Goal: Transaction & Acquisition: Purchase product/service

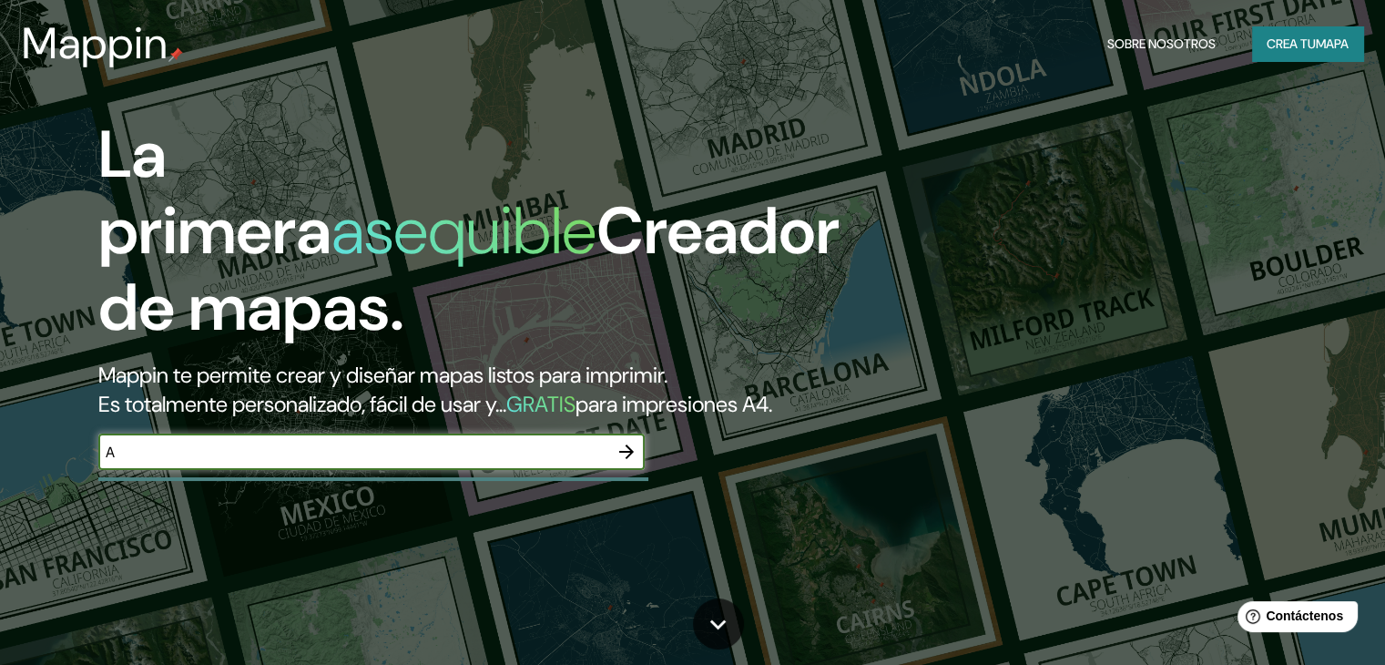
type input "[GEOGRAPHIC_DATA]"
click at [628, 459] on icon "button" at bounding box center [626, 451] width 15 height 15
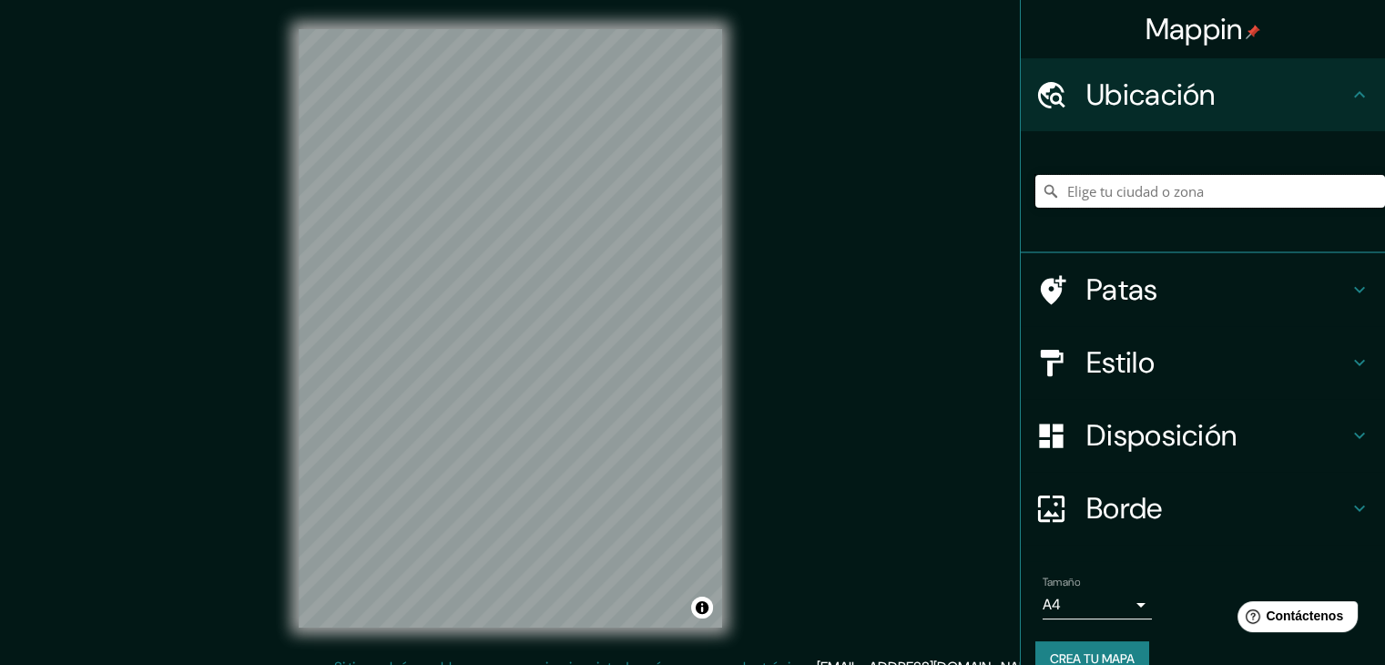
click at [1085, 189] on input "Elige tu ciudad o zona" at bounding box center [1210, 191] width 350 height 33
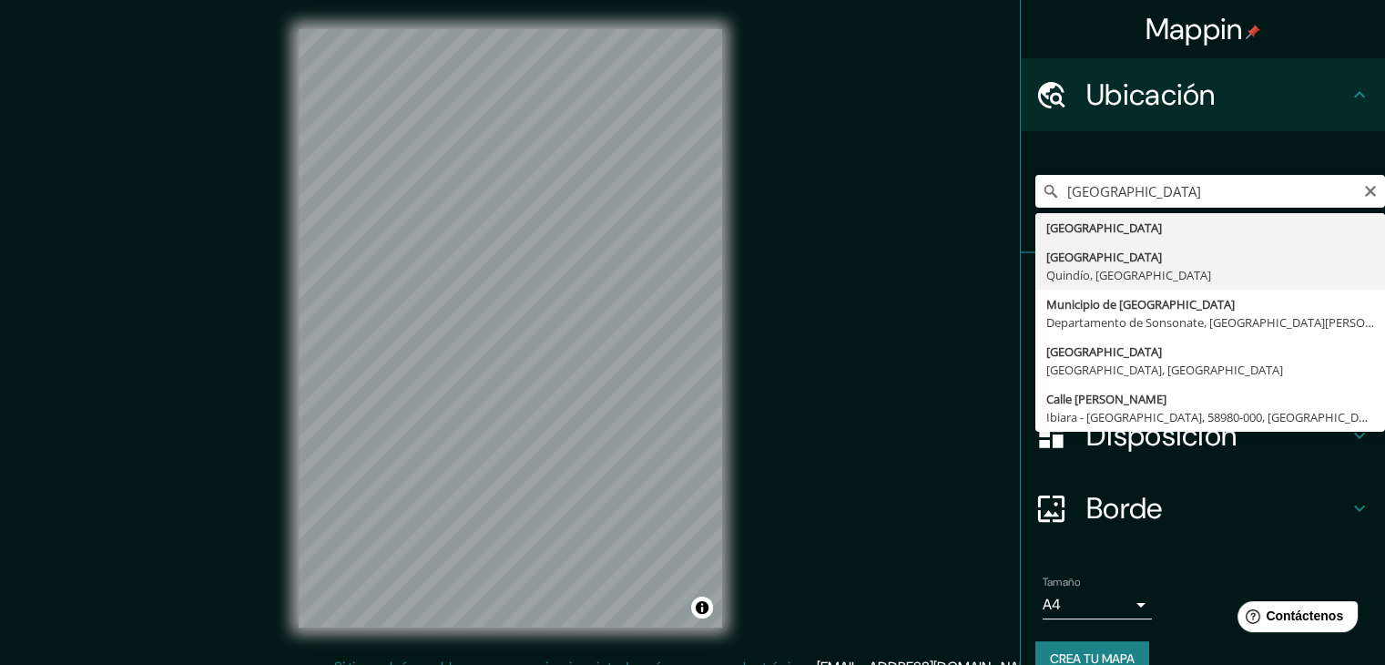
type input "[GEOGRAPHIC_DATA], [GEOGRAPHIC_DATA], [GEOGRAPHIC_DATA]"
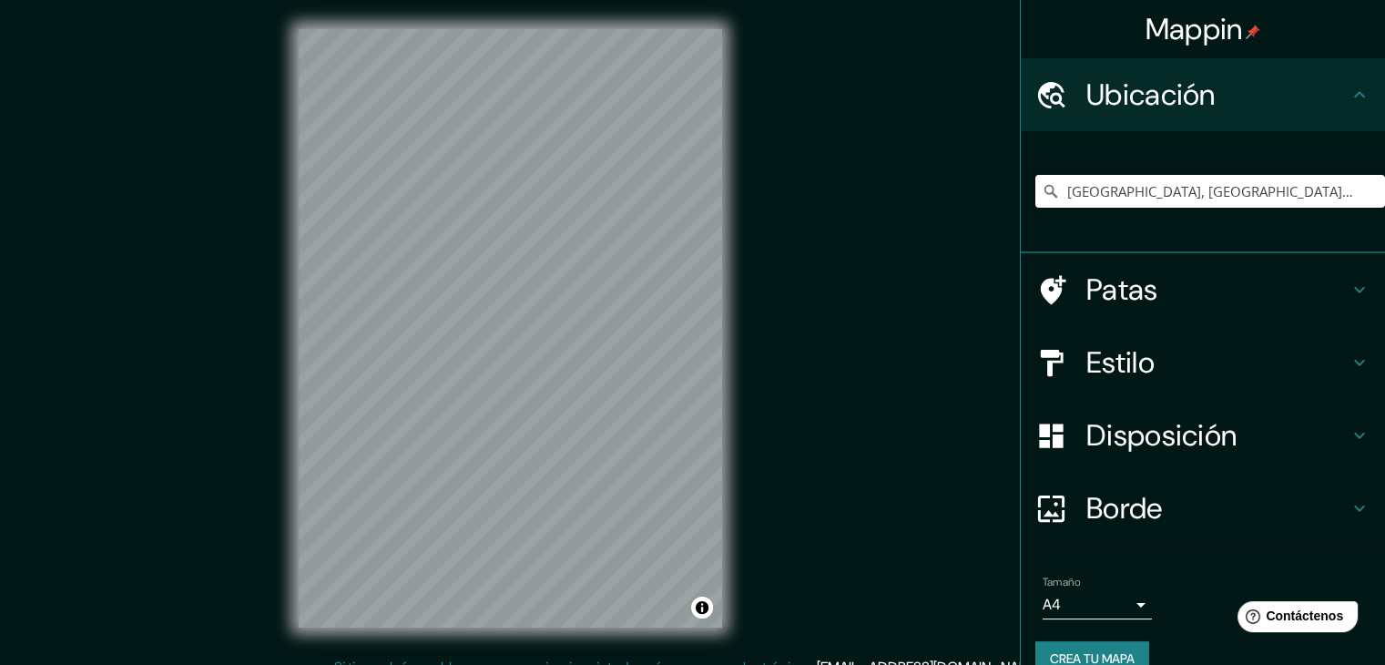
click at [1156, 358] on h4 "Estilo" at bounding box center [1217, 362] width 262 height 36
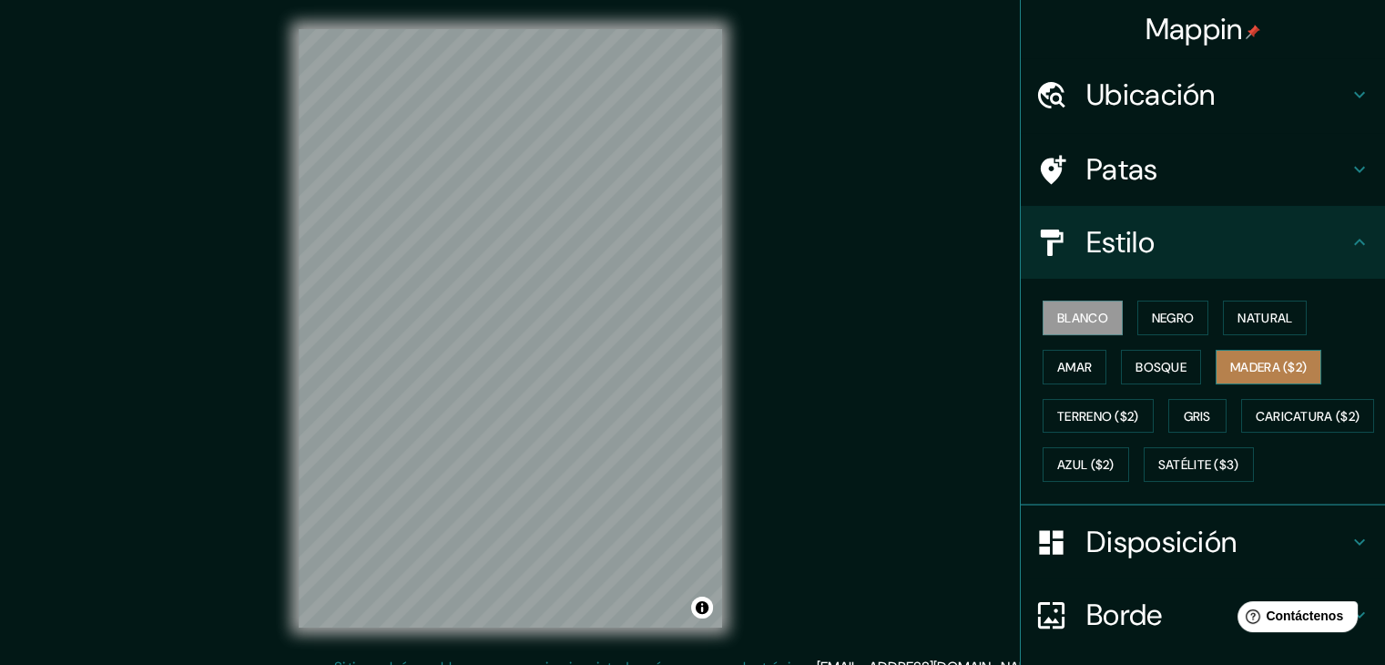
click at [1260, 359] on font "Madera ($2)" at bounding box center [1268, 367] width 76 height 16
click at [1076, 326] on font "Blanco" at bounding box center [1082, 318] width 51 height 24
click at [1163, 310] on font "Negro" at bounding box center [1173, 318] width 43 height 16
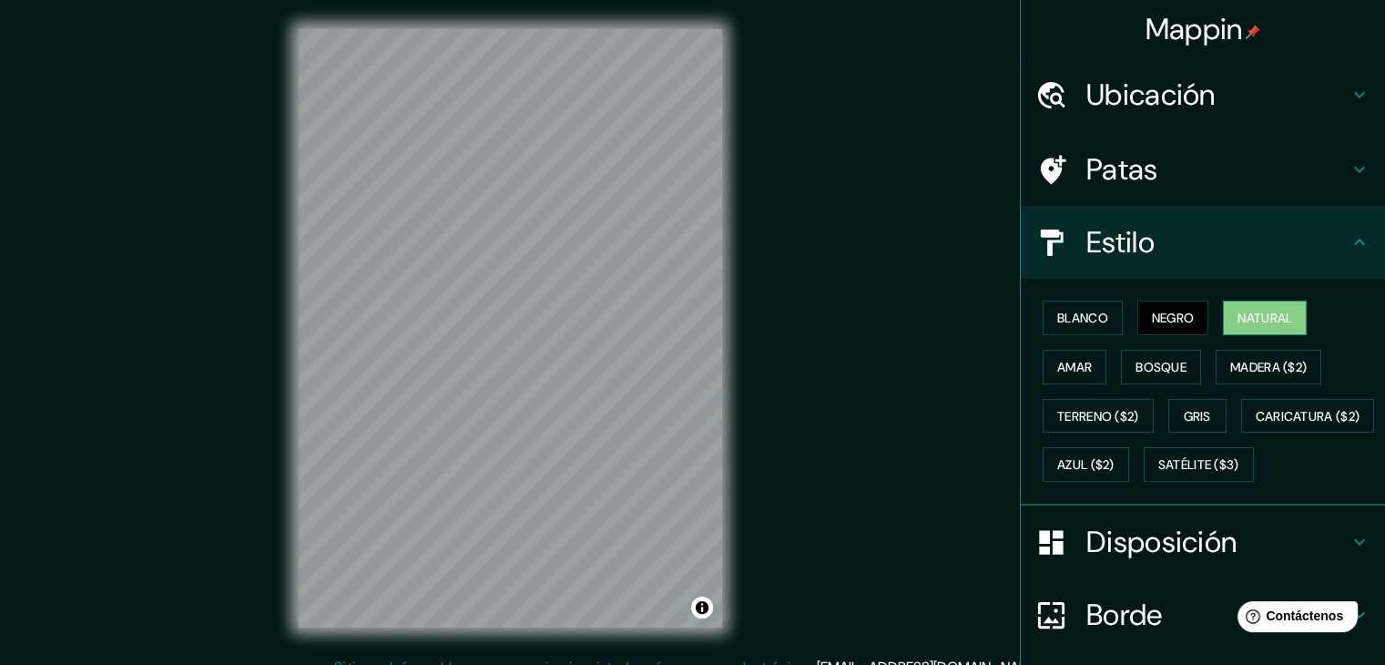
click at [1255, 325] on font "Natural" at bounding box center [1264, 318] width 55 height 16
click at [1070, 325] on font "Blanco" at bounding box center [1082, 318] width 51 height 16
